Goal: Information Seeking & Learning: Learn about a topic

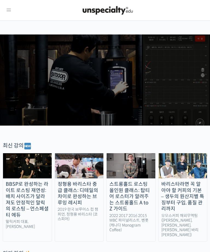
click at [3, 11] on div at bounding box center [7, 10] width 9 height 8
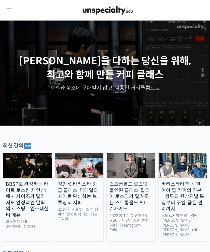
click at [16, 13] on div at bounding box center [107, 10] width 191 height 16
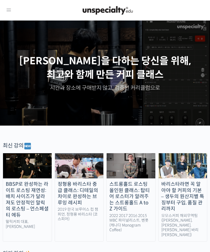
click at [8, 10] on icon at bounding box center [8, 10] width 7 height 7
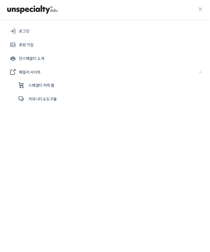
click at [22, 30] on span "로그인" at bounding box center [24, 31] width 10 height 7
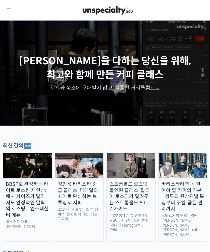
click at [11, 9] on icon at bounding box center [8, 10] width 7 height 7
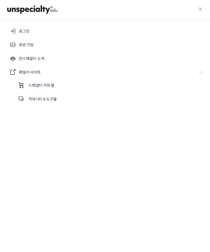
click at [24, 31] on span "로그인" at bounding box center [24, 31] width 10 height 7
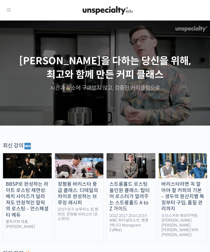
click at [9, 8] on icon at bounding box center [8, 10] width 7 height 7
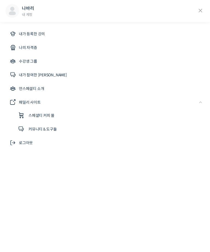
click at [29, 33] on span "내가 등록한 강의" at bounding box center [32, 34] width 26 height 7
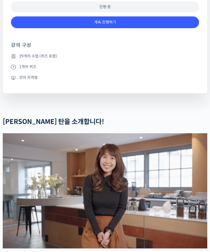
scroll to position [350, 0]
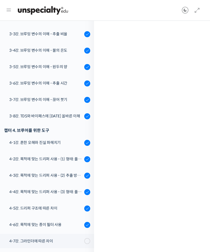
scroll to position [221, 0]
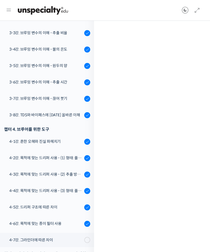
click at [48, 157] on div "4-2강. 목적에 맞는 드리퍼 사용 - (1) 형태: 플랫 베드, 코니컬" at bounding box center [45, 158] width 73 height 6
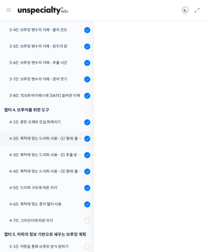
scroll to position [22, 0]
click at [56, 124] on div "4-1강. 흔한 오해와 진실 파헤치기" at bounding box center [45, 122] width 73 height 6
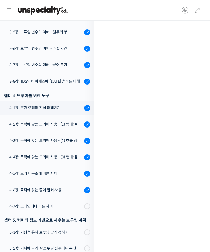
scroll to position [254, 0]
click at [200, 13] on icon at bounding box center [197, 10] width 7 height 7
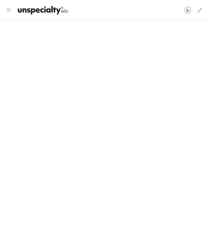
scroll to position [255, 0]
click at [200, 12] on icon at bounding box center [200, 10] width 7 height 7
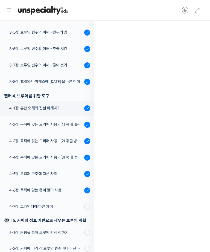
click at [28, 124] on div "4-2강. 목적에 맞는 드리퍼 사용 - (1) 형태: 플랫 베드, 코니컬" at bounding box center [45, 125] width 73 height 6
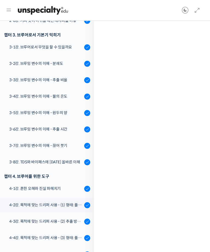
scroll to position [174, 0]
click at [36, 219] on div "4-3강. 목적에 맞는 드리퍼 사용 - (2) 추출 방식: 침출식, 투과식" at bounding box center [45, 221] width 73 height 6
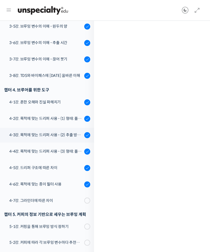
scroll to position [266, 0]
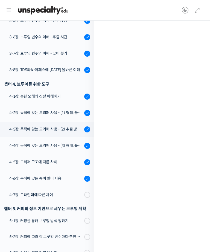
click at [31, 148] on div "4-4강. 목적에 맞는 드리퍼 사용 - (3) 형태: 플라스틱, 유리, 세라믹, 메탈" at bounding box center [45, 146] width 73 height 6
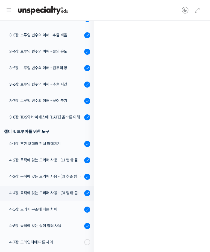
scroll to position [222, 0]
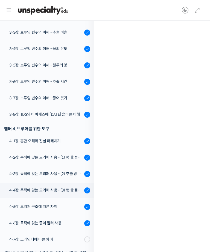
click at [25, 207] on div "4-5강. 드리퍼 구조에 따른 차이" at bounding box center [45, 207] width 73 height 6
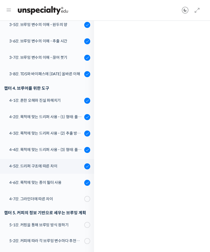
scroll to position [325, 0]
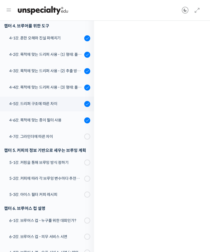
click at [26, 138] on div "4-7강. 그라인더에 따른 차이" at bounding box center [45, 137] width 73 height 6
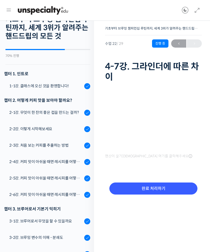
scroll to position [22, 0]
click at [29, 223] on div "3-1강. 브루어로서 무엇을 할 수 있을까요" at bounding box center [45, 221] width 73 height 6
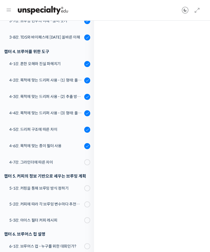
scroll to position [299, 0]
click at [28, 80] on div "4-2강. 목적에 맞는 드리퍼 사용 - (1) 형태: 플랫 베드, 코니컬" at bounding box center [45, 80] width 73 height 6
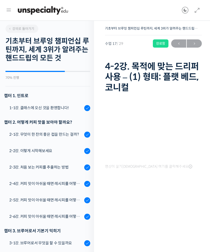
scroll to position [22, 0]
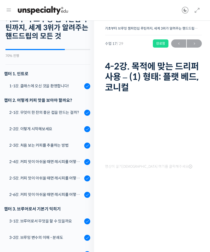
click at [197, 11] on icon at bounding box center [197, 10] width 7 height 7
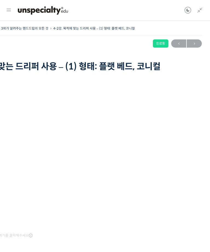
click at [200, 12] on icon at bounding box center [200, 10] width 7 height 7
